Goal: Transaction & Acquisition: Subscribe to service/newsletter

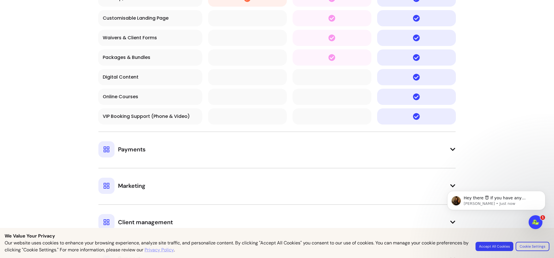
scroll to position [582, 0]
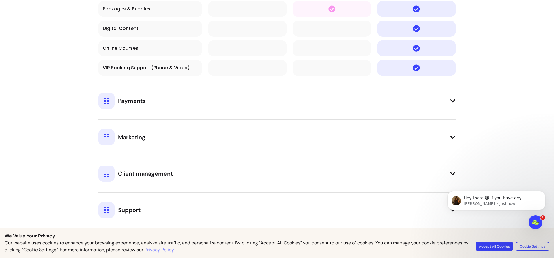
click at [351, 111] on td "Payments" at bounding box center [277, 95] width 358 height 33
click at [453, 102] on icon at bounding box center [452, 100] width 5 height 3
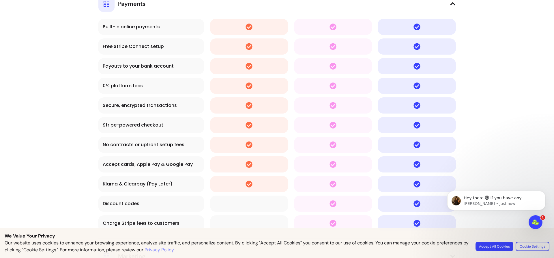
scroll to position [775, 0]
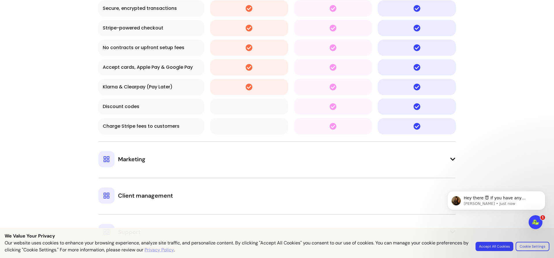
click at [409, 155] on button "Marketing" at bounding box center [276, 154] width 357 height 26
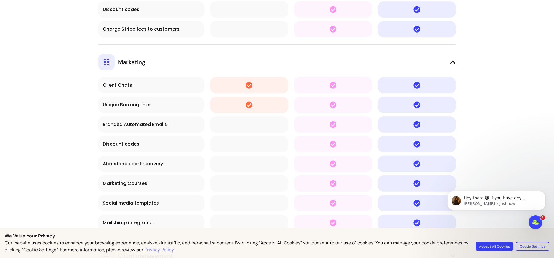
scroll to position [1018, 0]
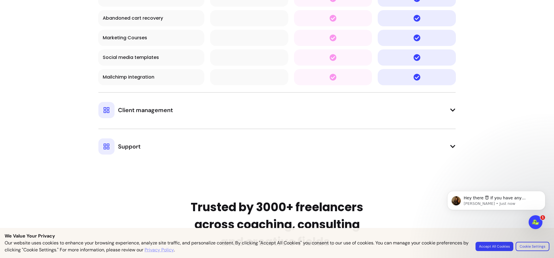
click at [431, 111] on button "Client management" at bounding box center [276, 105] width 357 height 26
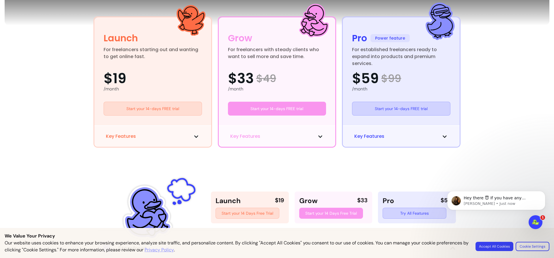
scroll to position [194, 0]
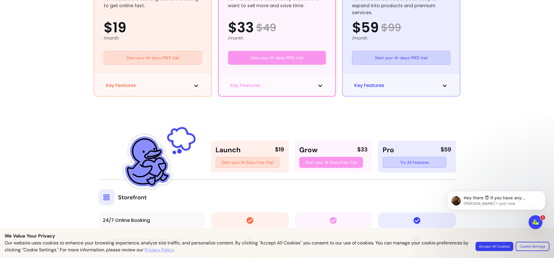
click at [190, 89] on div "Key Features" at bounding box center [152, 84] width 117 height 21
click at [194, 83] on span at bounding box center [196, 85] width 7 height 7
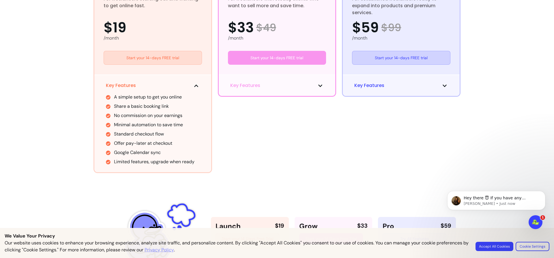
click at [265, 85] on button "Key Features" at bounding box center [277, 85] width 94 height 7
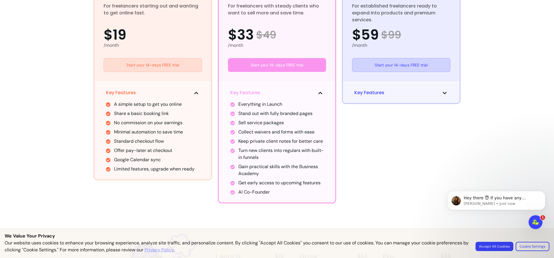
scroll to position [242, 0]
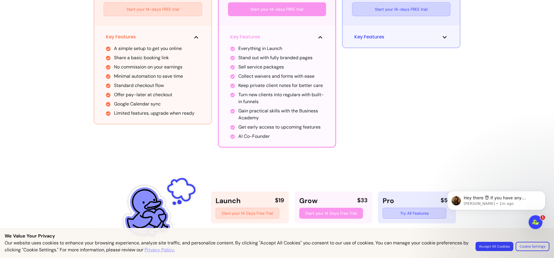
click at [406, 42] on div "Key Features" at bounding box center [401, 36] width 117 height 21
click at [410, 34] on button "Key Features" at bounding box center [401, 36] width 94 height 7
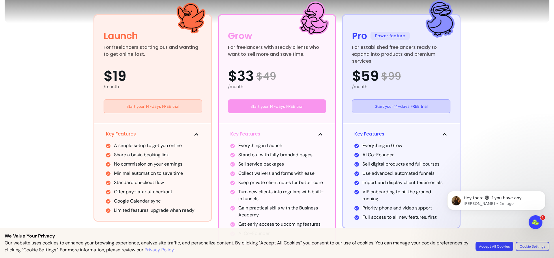
scroll to position [194, 0]
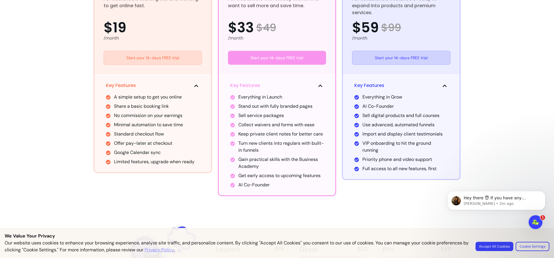
click at [407, 112] on li "Sell digital products and full courses" at bounding box center [405, 115] width 86 height 7
click at [407, 113] on li "Sell digital products and full courses" at bounding box center [405, 115] width 86 height 7
